Goal: Task Accomplishment & Management: Complete application form

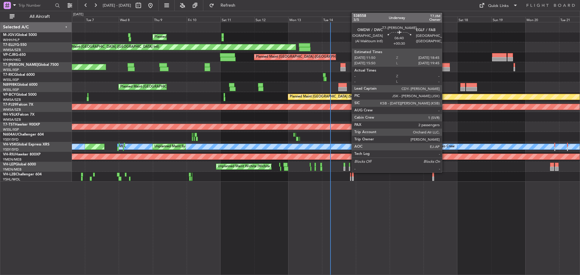
click at [445, 67] on div at bounding box center [445, 69] width 10 height 4
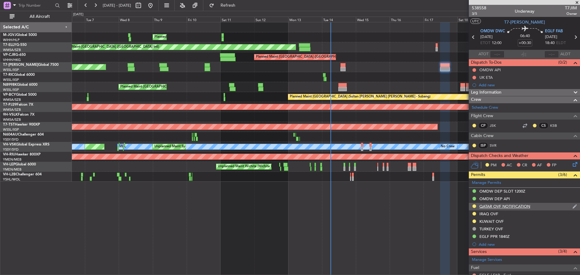
click at [498, 207] on div "QATAR OVF NOTIFICATION" at bounding box center [504, 206] width 51 height 5
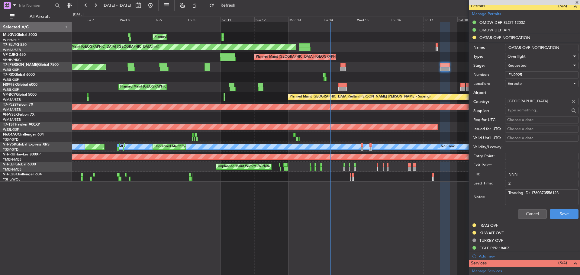
scroll to position [181, 0]
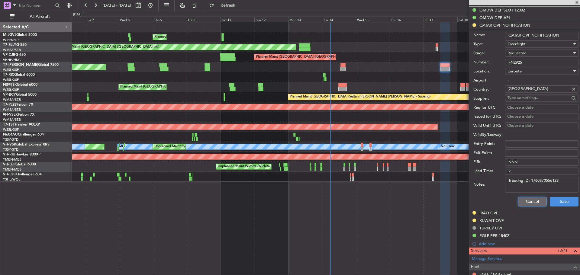
click at [520, 203] on button "Cancel" at bounding box center [532, 202] width 29 height 10
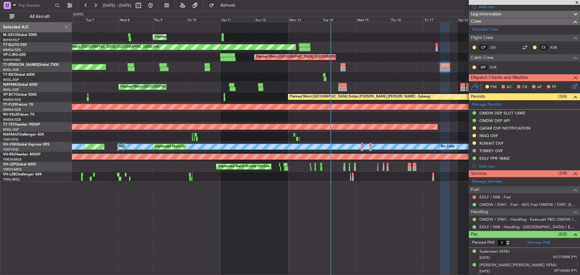
scroll to position [78, 0]
click at [524, 128] on div "Manage Permits OMDW DEP SLOT 1200Z OMDW DEP API QATAR OVF NOTIFICATION IRAQ OVF…" at bounding box center [524, 136] width 111 height 70
click at [517, 129] on div "QATAR OVF NOTIFICATION" at bounding box center [504, 128] width 51 height 5
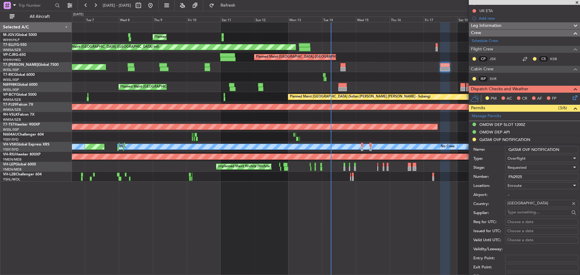
scroll to position [91, 0]
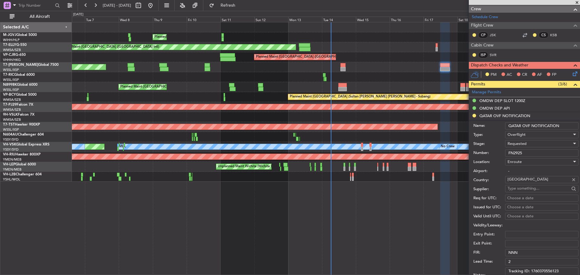
click at [520, 146] on span "Requested" at bounding box center [517, 143] width 19 height 5
click at [531, 188] on span "Received OK" at bounding box center [539, 189] width 63 height 9
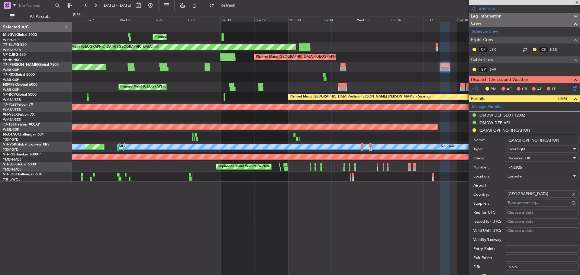
scroll to position [91, 0]
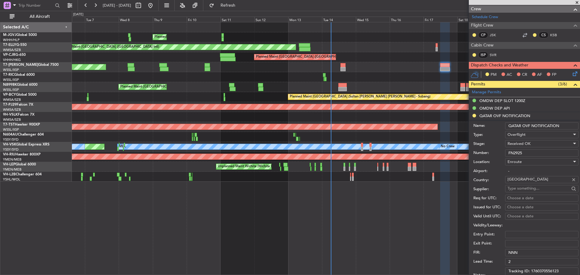
click at [511, 198] on div "Choose a date" at bounding box center [541, 198] width 69 height 6
select select "10"
select select "2025"
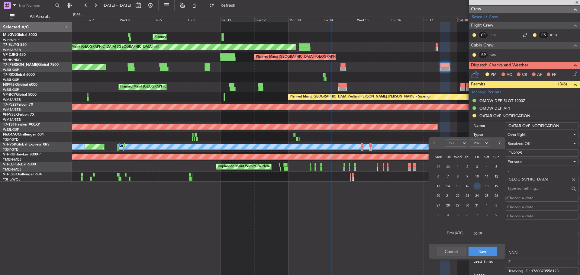
click at [475, 186] on span "17" at bounding box center [477, 186] width 8 height 8
click at [479, 235] on input "00:00" at bounding box center [477, 233] width 19 height 7
type input "12:00"
click at [482, 249] on button "Save" at bounding box center [483, 252] width 29 height 10
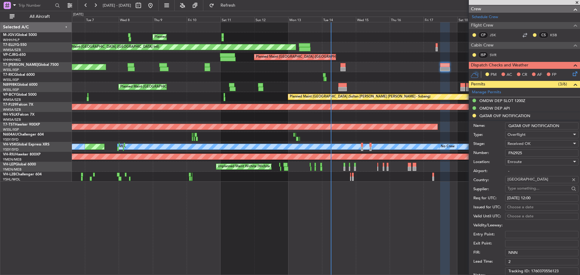
click at [508, 207] on div "Choose a date" at bounding box center [541, 208] width 69 height 6
select select "10"
select select "2025"
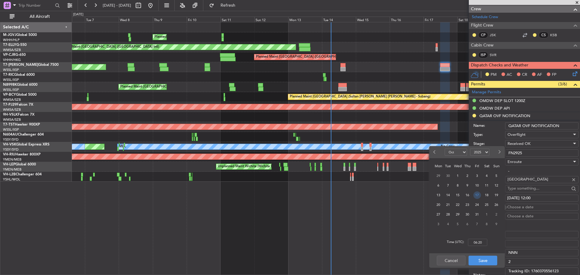
click at [477, 195] on span "17" at bounding box center [477, 196] width 8 height 8
click at [479, 240] on input "00:00" at bounding box center [477, 242] width 19 height 7
type input "12:00"
click at [479, 261] on button "Save" at bounding box center [483, 261] width 29 height 10
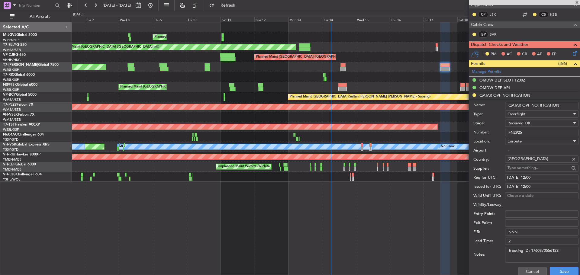
scroll to position [121, 0]
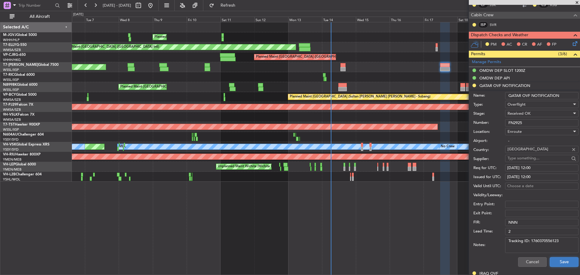
click at [565, 263] on button "Save" at bounding box center [564, 262] width 29 height 10
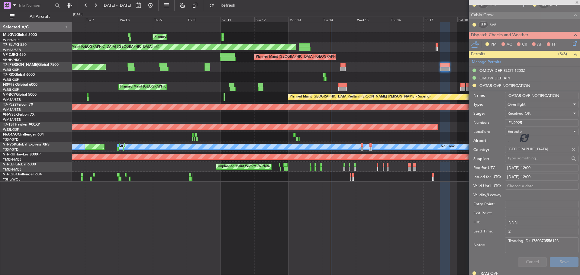
scroll to position [78, 0]
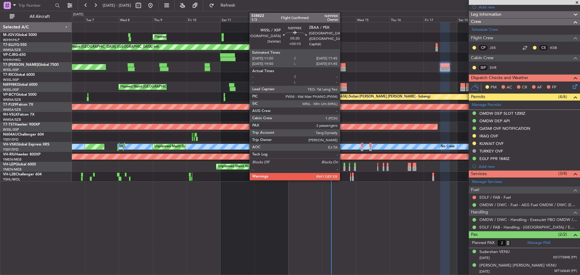
click at [343, 86] on div at bounding box center [342, 85] width 8 height 4
type input "+00:10"
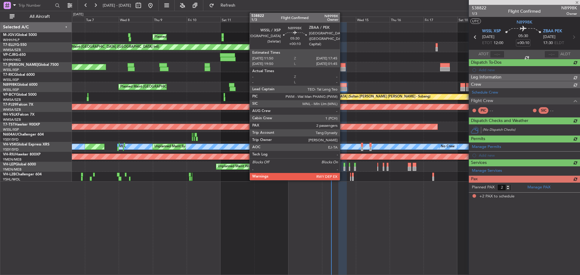
scroll to position [0, 0]
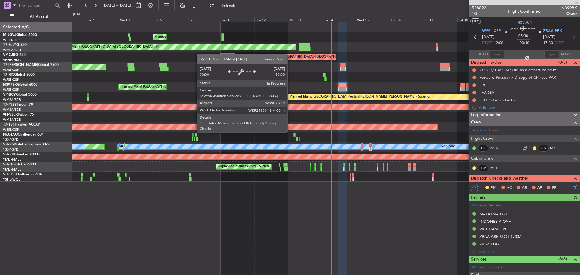
type input "[PERSON_NAME] (LEU)"
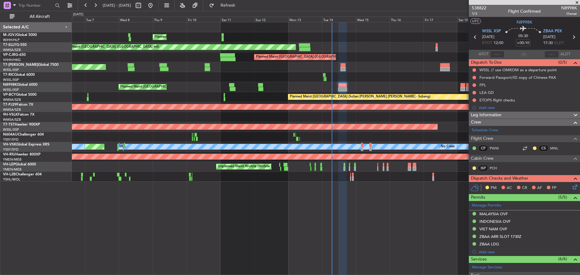
type input "[PERSON_NAME] (LEU)"
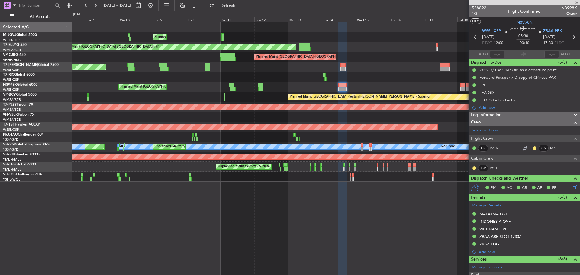
type input "[PERSON_NAME] (LEU)"
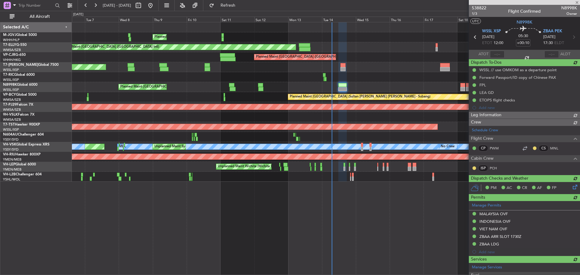
type input "[PERSON_NAME] (LEU)"
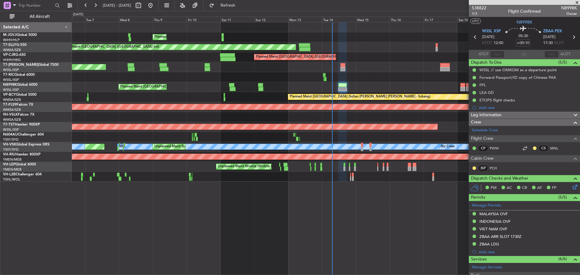
type input "[PERSON_NAME] (LEU)"
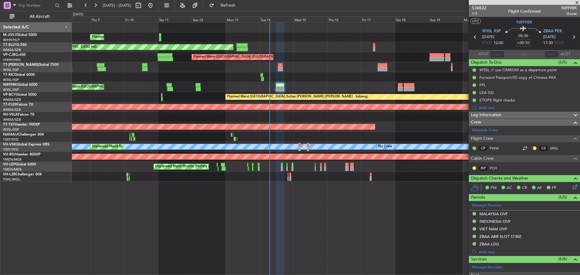
click at [243, 63] on div "Planned Maint [GEOGRAPHIC_DATA] (Seletar) Planned Maint [GEOGRAPHIC_DATA] ([GEO…" at bounding box center [326, 102] width 508 height 160
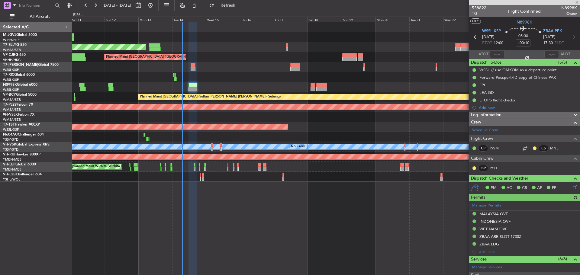
type input "[PERSON_NAME] (LEU)"
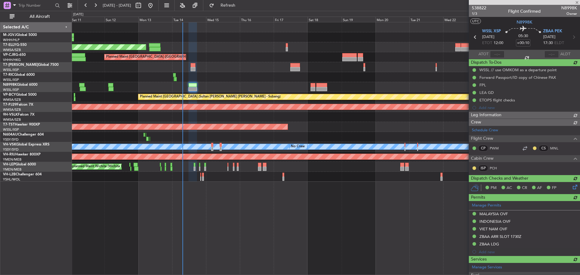
type input "[PERSON_NAME] (LEU)"
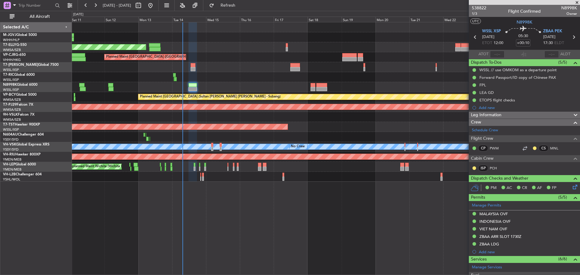
type input "[PERSON_NAME] (LEU)"
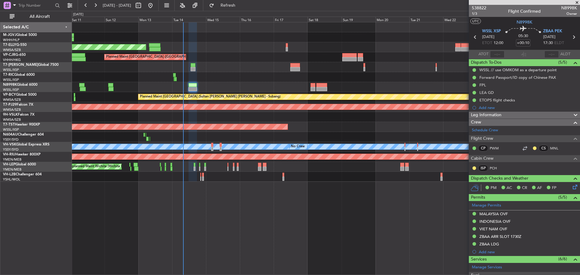
type input "[PERSON_NAME] (LEU)"
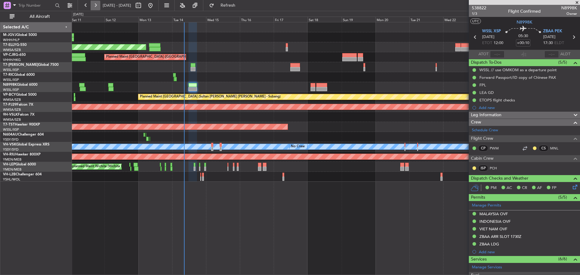
type input "[PERSON_NAME] (LEU)"
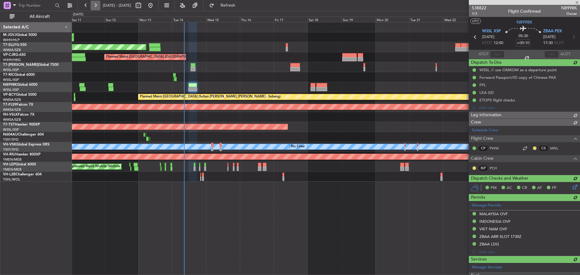
type input "[PERSON_NAME] (LEU)"
